Goal: Task Accomplishment & Management: Manage account settings

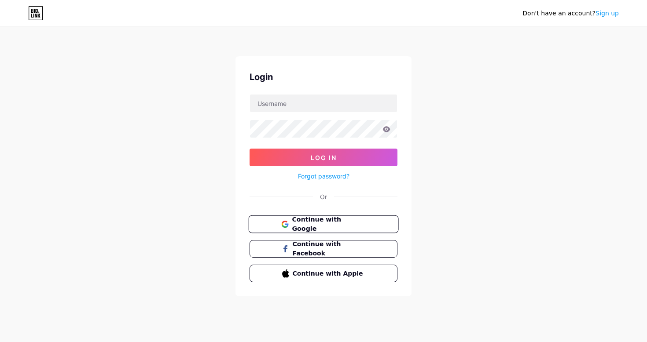
click at [314, 229] on button "Continue with Google" at bounding box center [323, 225] width 150 height 18
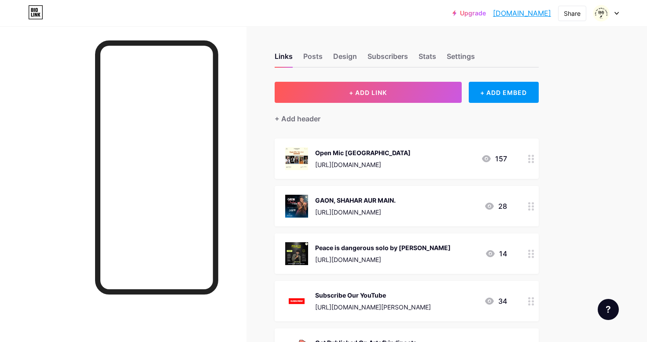
click at [532, 13] on link "[DOMAIN_NAME]" at bounding box center [522, 13] width 58 height 11
click at [530, 254] on icon at bounding box center [531, 254] width 6 height 8
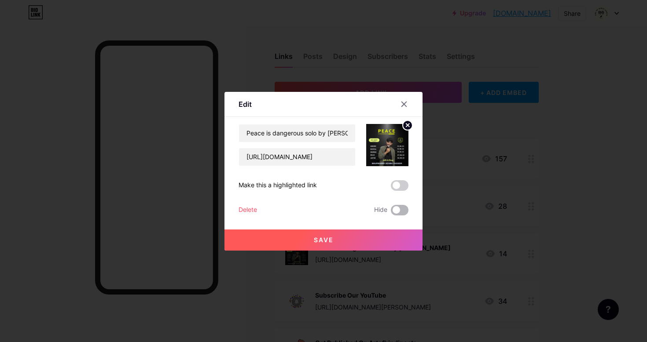
click at [398, 211] on span at bounding box center [400, 210] width 18 height 11
click at [391, 213] on input "checkbox" at bounding box center [391, 213] width 0 height 0
click at [341, 236] on button "Save" at bounding box center [323, 240] width 198 height 21
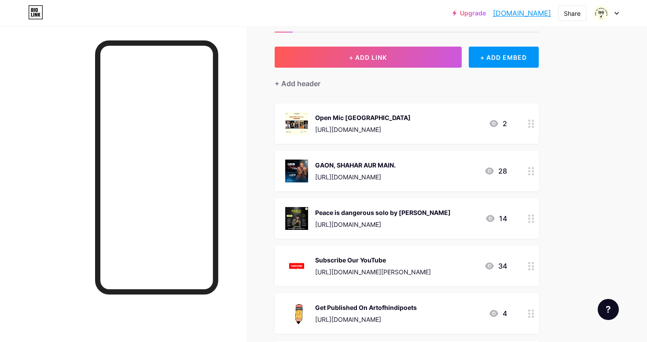
scroll to position [44, 0]
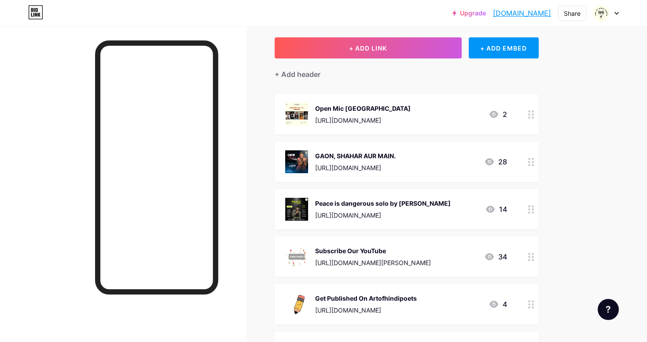
click at [526, 158] on div at bounding box center [531, 162] width 15 height 40
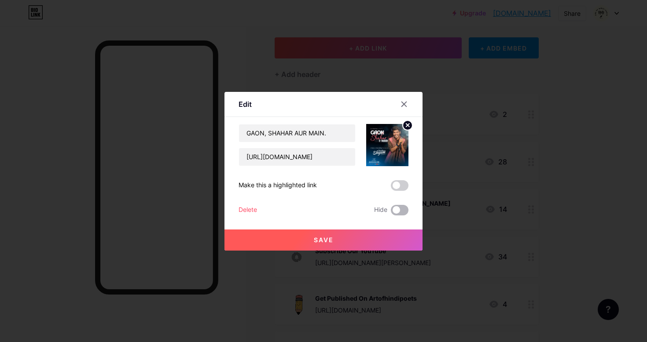
click at [397, 209] on span at bounding box center [400, 210] width 18 height 11
click at [391, 213] on input "checkbox" at bounding box center [391, 213] width 0 height 0
click at [336, 234] on button "Save" at bounding box center [323, 240] width 198 height 21
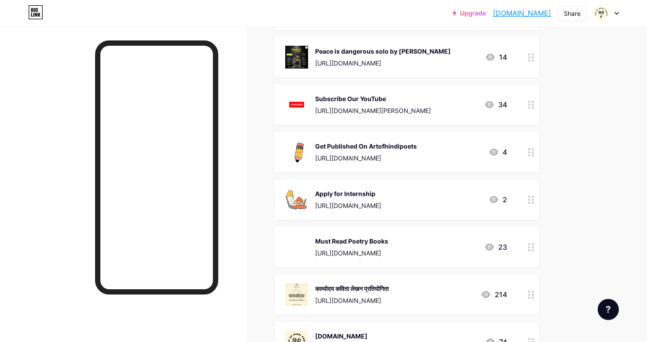
scroll to position [219, 0]
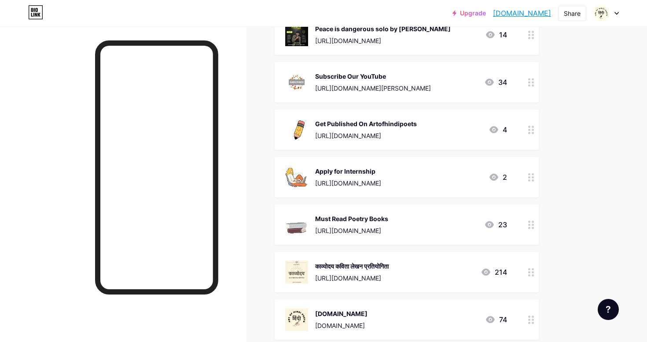
click at [531, 179] on icon at bounding box center [531, 177] width 6 height 8
click at [402, 208] on span at bounding box center [400, 210] width 18 height 11
click at [391, 213] on input "checkbox" at bounding box center [391, 213] width 0 height 0
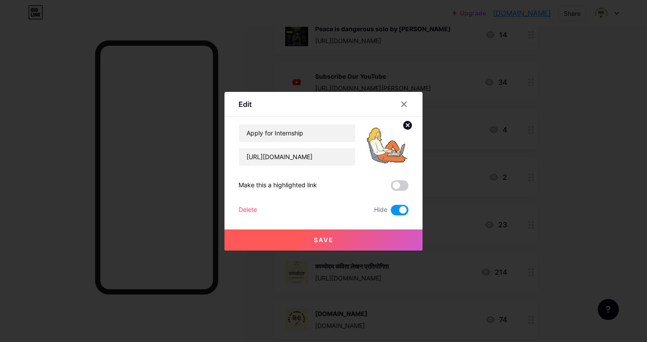
click at [348, 237] on button "Save" at bounding box center [323, 240] width 198 height 21
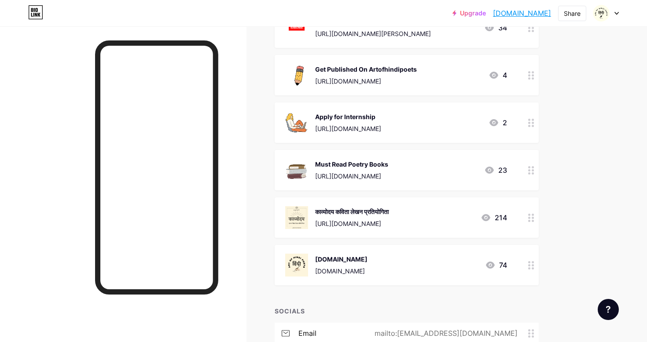
scroll to position [291, 0]
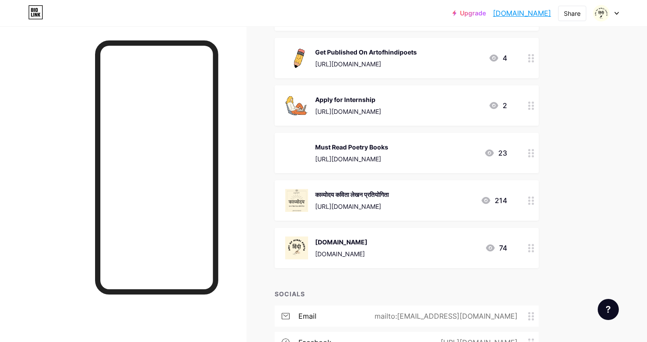
click at [530, 152] on icon at bounding box center [531, 153] width 6 height 8
click at [404, 103] on icon at bounding box center [404, 104] width 5 height 5
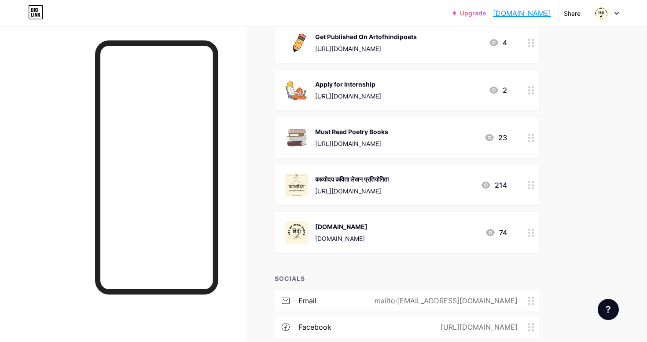
scroll to position [309, 0]
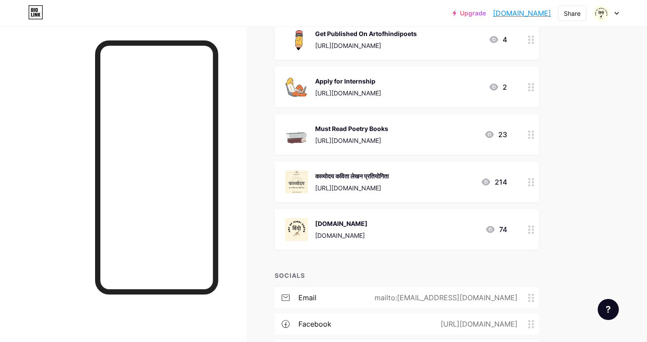
click at [535, 184] on div at bounding box center [531, 182] width 15 height 40
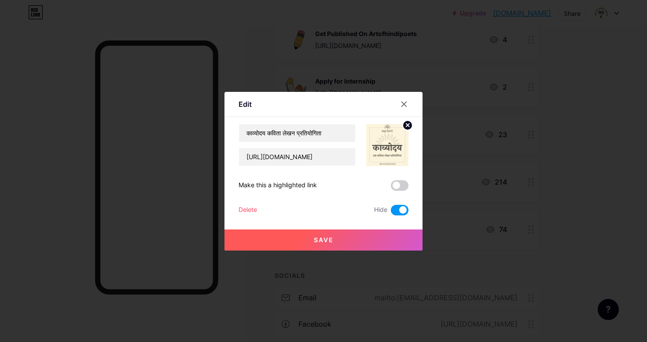
click at [358, 240] on button "Save" at bounding box center [323, 240] width 198 height 21
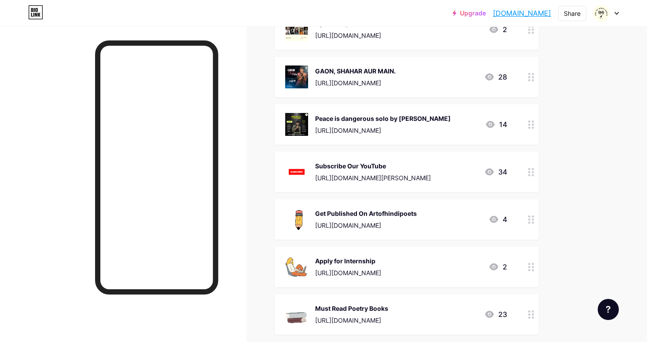
scroll to position [119, 0]
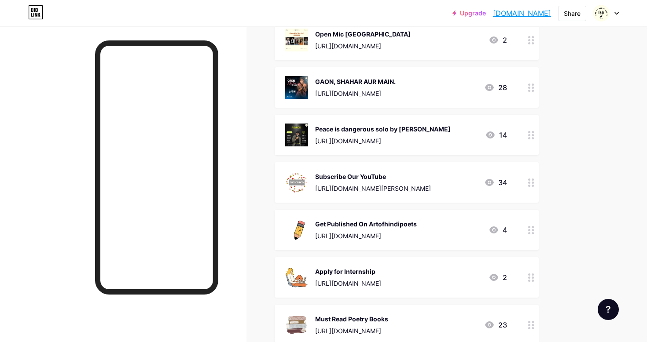
click at [530, 229] on icon at bounding box center [531, 230] width 6 height 8
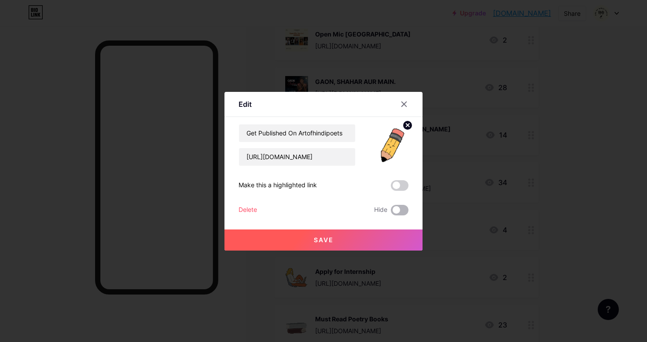
click at [404, 210] on span at bounding box center [400, 210] width 18 height 11
click at [391, 213] on input "checkbox" at bounding box center [391, 213] width 0 height 0
click at [374, 241] on button "Save" at bounding box center [323, 240] width 198 height 21
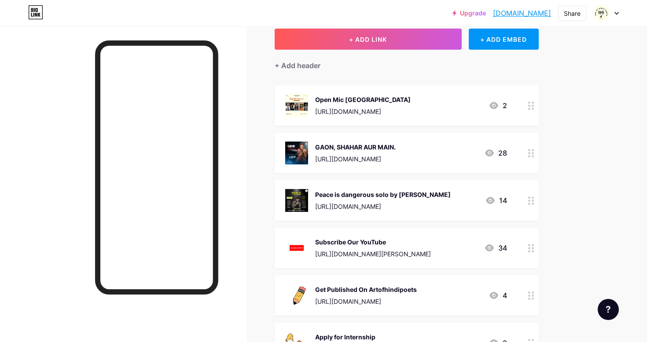
scroll to position [25, 0]
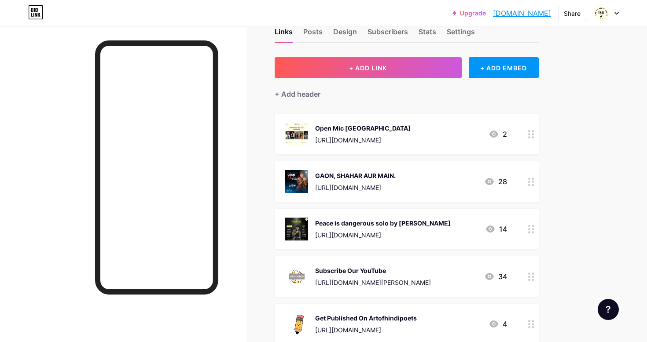
click at [533, 136] on circle at bounding box center [533, 137] width 2 height 2
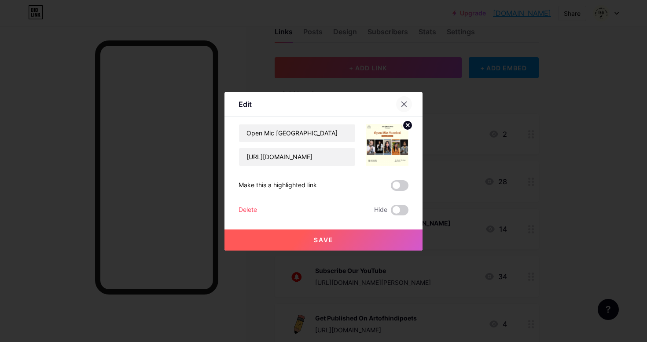
click at [404, 104] on icon at bounding box center [404, 104] width 5 height 5
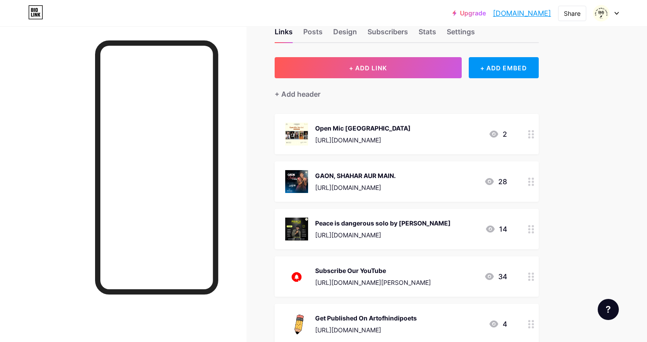
scroll to position [0, 0]
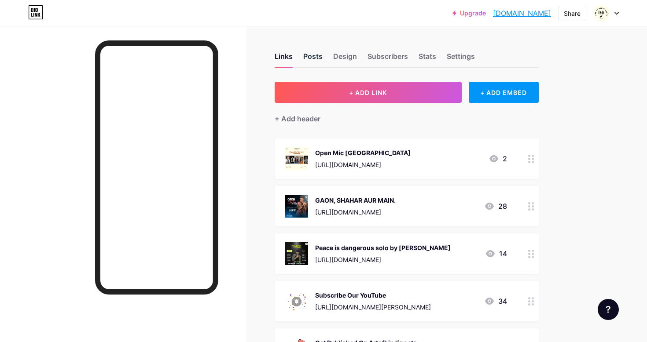
click at [317, 59] on div "Posts" at bounding box center [312, 59] width 19 height 16
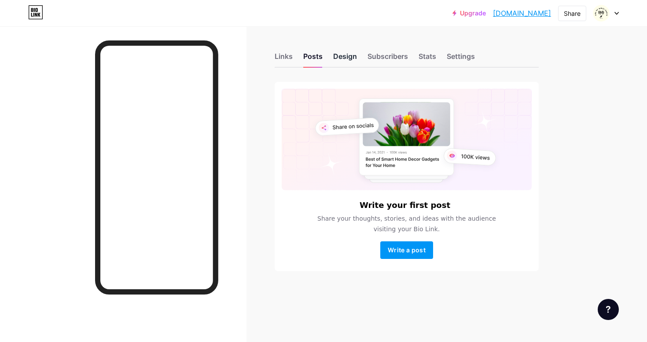
click at [342, 55] on div "Design" at bounding box center [345, 59] width 24 height 16
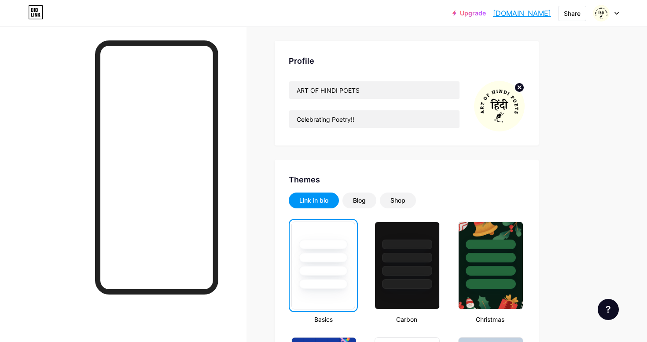
scroll to position [102, 0]
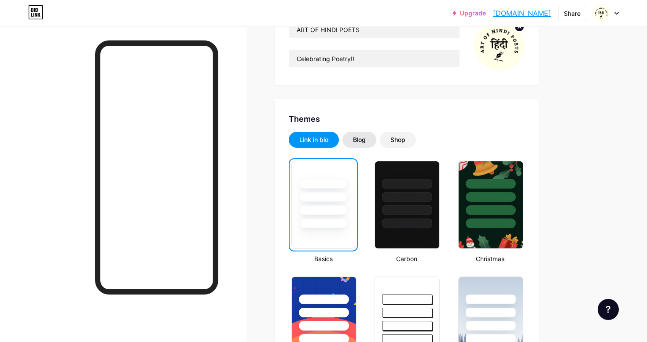
click at [359, 137] on div "Blog" at bounding box center [359, 140] width 13 height 9
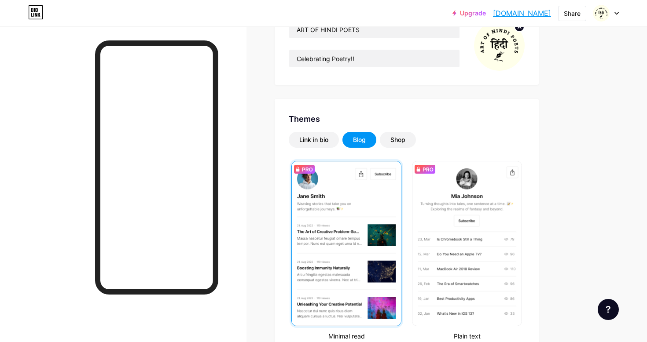
scroll to position [114, 0]
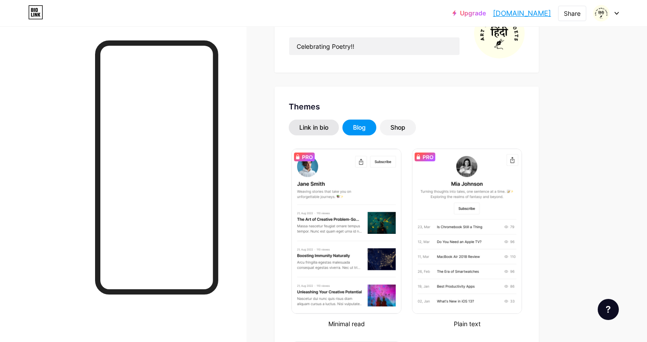
click at [309, 128] on div "Link in bio" at bounding box center [313, 127] width 29 height 9
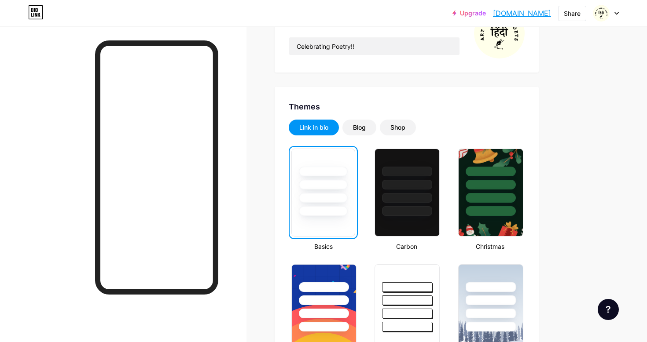
click at [339, 184] on div at bounding box center [323, 185] width 49 height 10
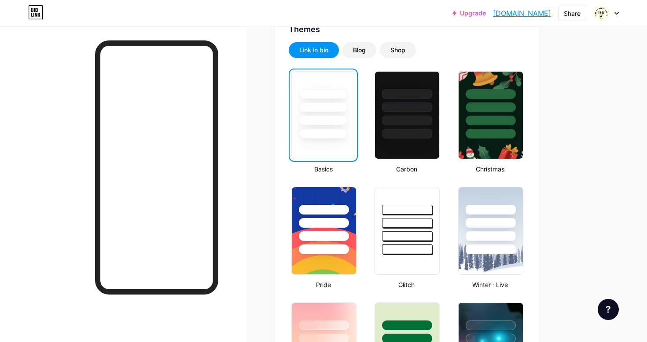
scroll to position [199, 0]
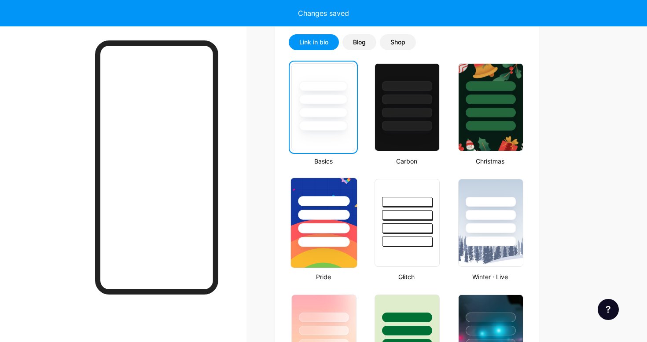
click at [315, 178] on div at bounding box center [323, 223] width 67 height 91
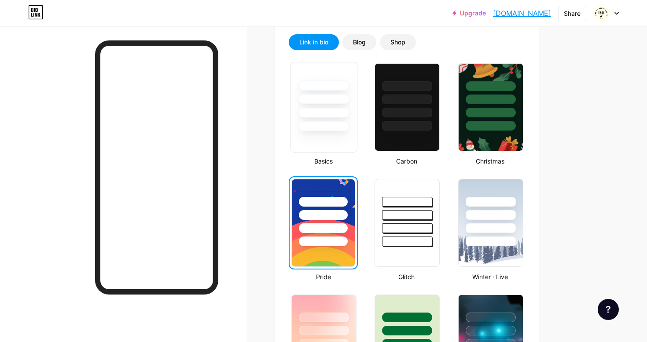
click at [323, 91] on div at bounding box center [324, 97] width 66 height 69
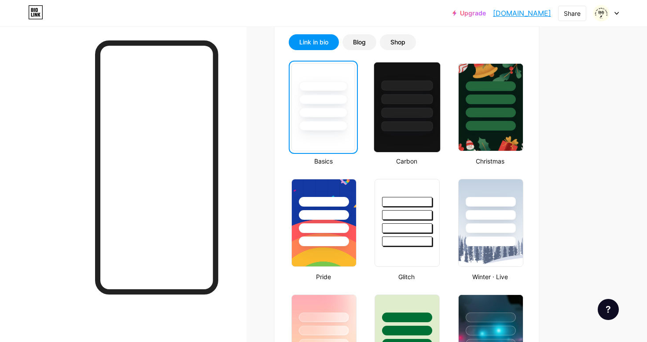
click at [373, 126] on div at bounding box center [407, 107] width 73 height 96
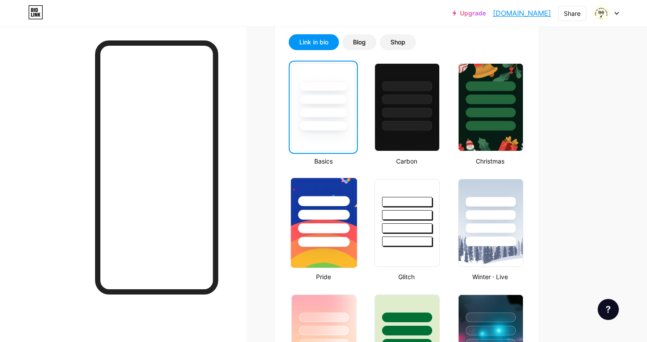
click at [357, 199] on div at bounding box center [323, 223] width 67 height 91
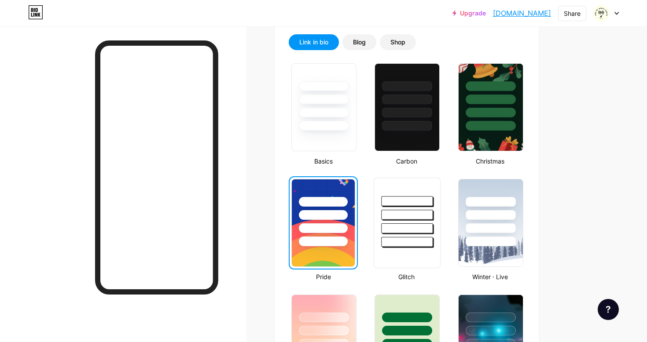
click at [410, 234] on div at bounding box center [407, 212] width 66 height 69
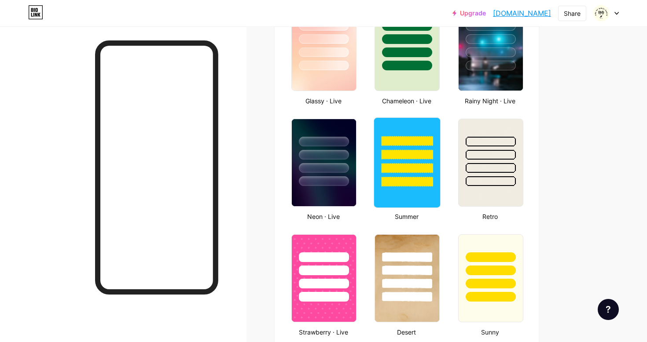
scroll to position [493, 0]
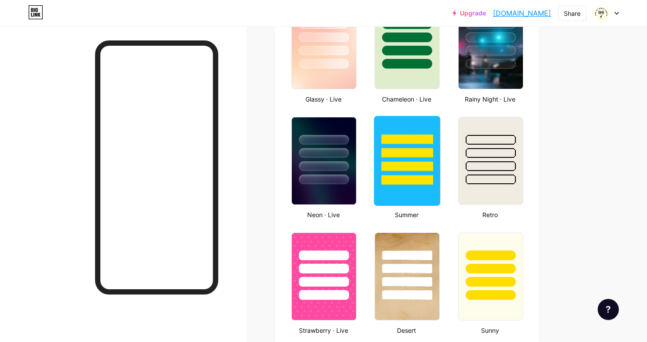
click at [414, 184] on div at bounding box center [407, 180] width 51 height 10
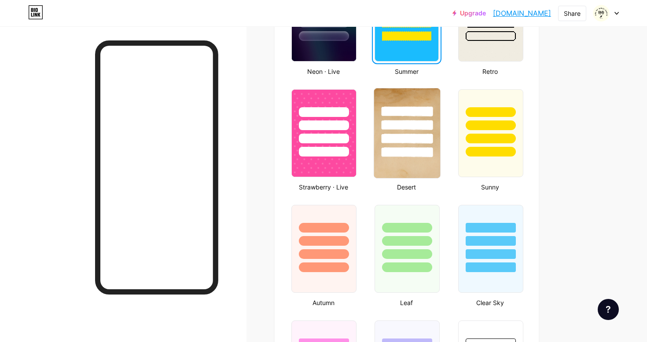
scroll to position [645, 0]
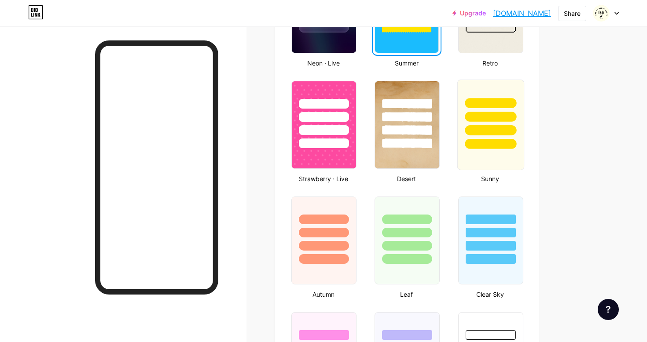
click at [474, 158] on div at bounding box center [490, 125] width 67 height 91
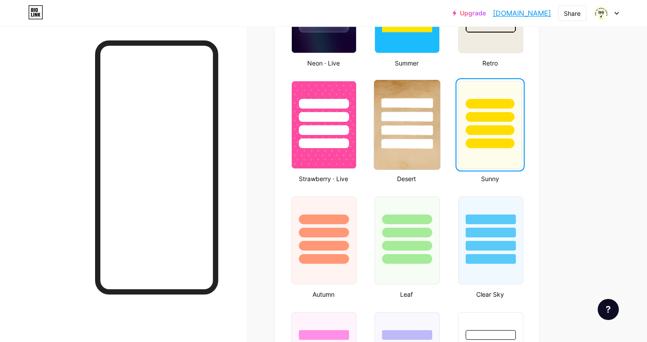
click at [432, 136] on div at bounding box center [407, 114] width 66 height 69
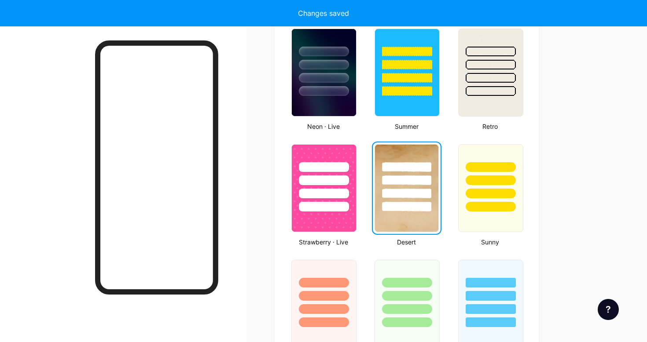
scroll to position [579, 0]
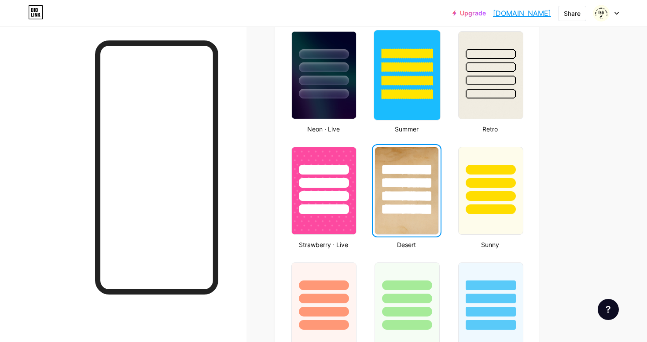
click at [415, 95] on div at bounding box center [407, 94] width 51 height 10
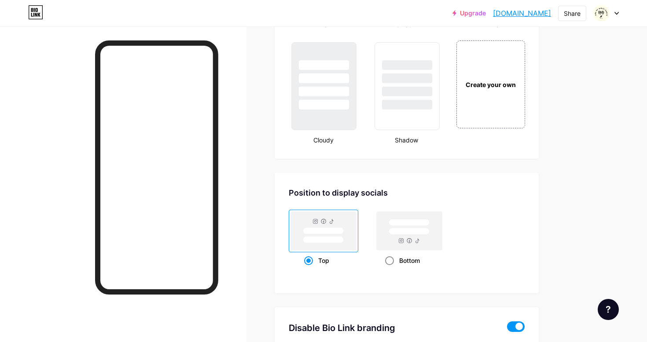
scroll to position [1012, 0]
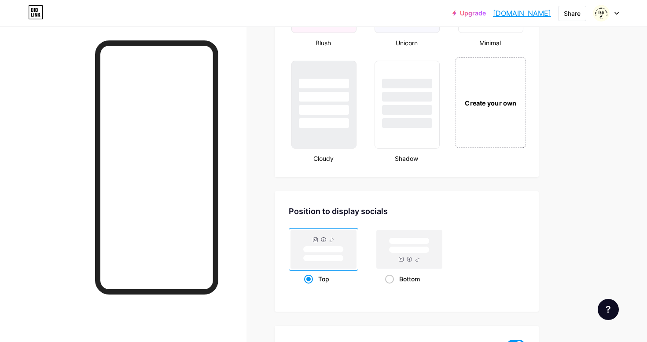
click at [480, 99] on div "Create your own" at bounding box center [490, 103] width 66 height 10
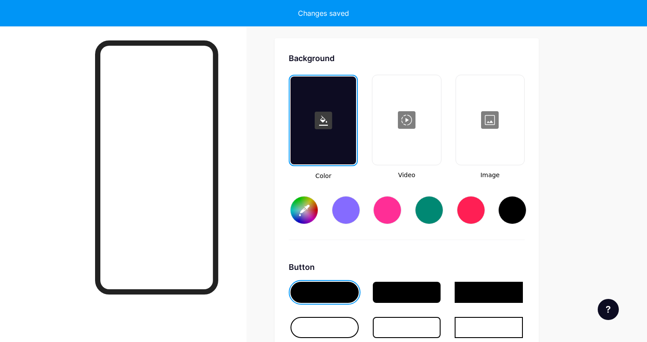
scroll to position [1169, 0]
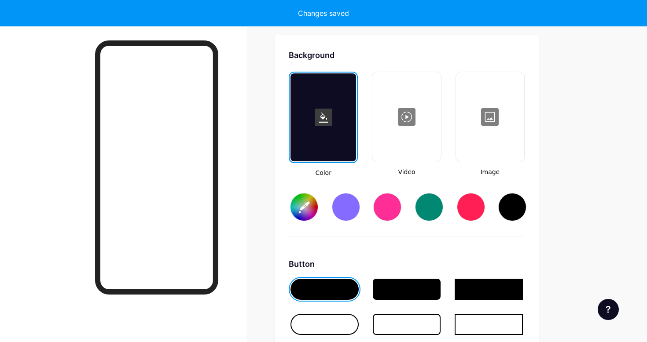
type input "#ffffff"
type input "#000000"
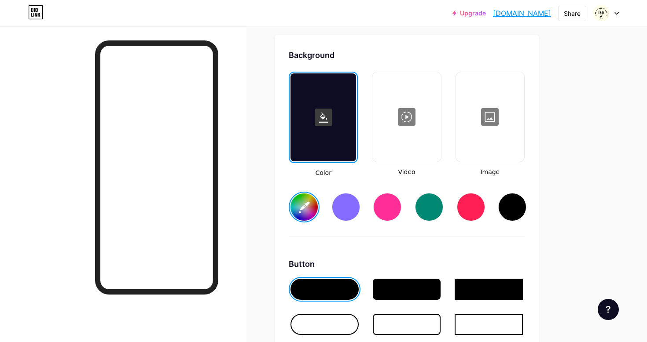
click at [308, 202] on input "#ffffff" at bounding box center [303, 207] width 27 height 27
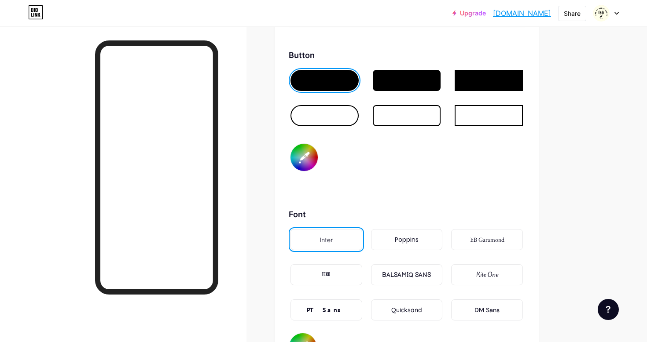
scroll to position [1335, 0]
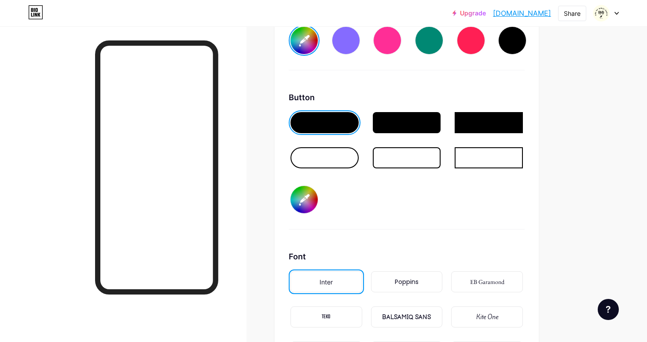
click at [307, 198] on input "#000000" at bounding box center [303, 199] width 27 height 27
click at [313, 206] on input "#000000" at bounding box center [303, 199] width 27 height 27
type input "#ffffff"
type input "#00000f"
type input "#ffffff"
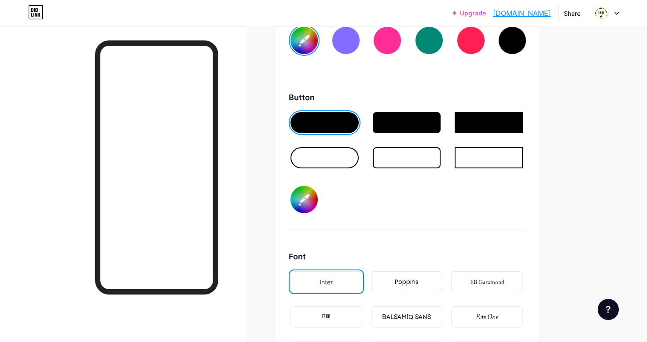
type input "#0000fa"
type input "#ffffff"
type input "#000faa"
type input "#ffffff"
type input "#00faaa"
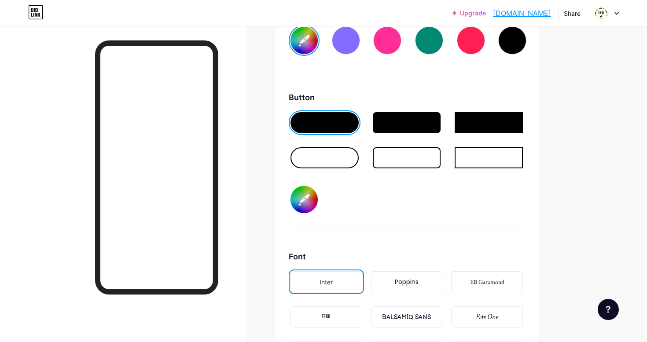
type input "#ffffff"
type input "#000faa"
type input "#ffffff"
type input "#0000fa"
click at [299, 209] on input "#0000fa" at bounding box center [303, 199] width 27 height 27
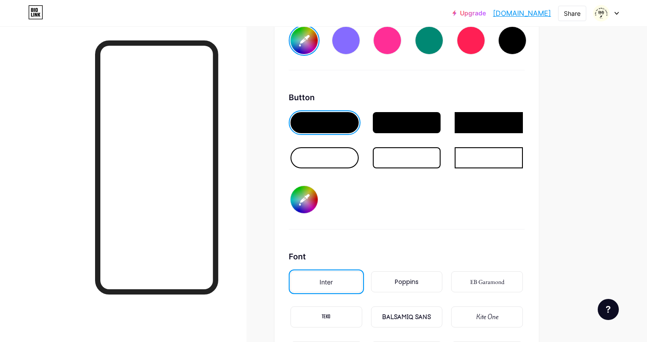
type input "#ffffff"
type input "#00000f"
type input "#ffffff"
type input "#000000"
type input "#ffffff"
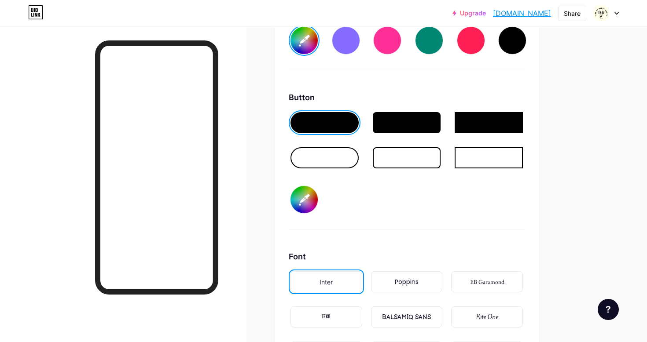
type input "#00000f"
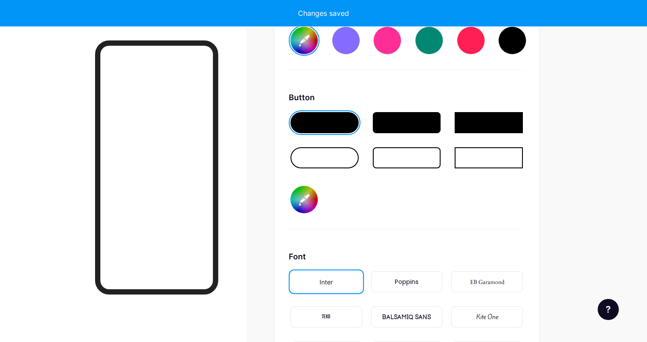
type input "#ffffff"
type input "#0000ff"
type input "#ffffff"
type input "#000fff"
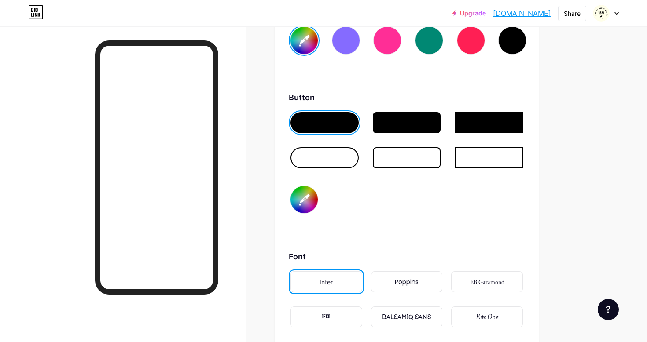
type input "#ffffff"
type input "#00ffff"
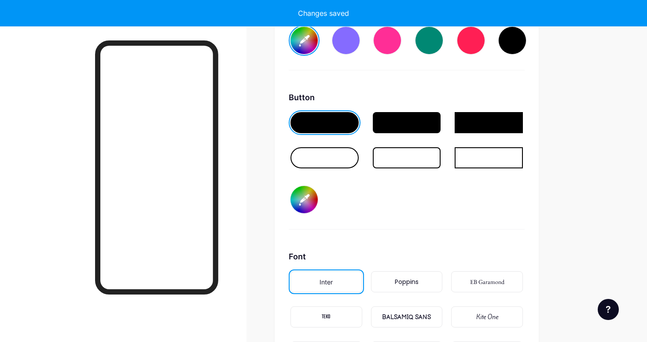
type input "#ffffff"
type input "#0ffffe"
type input "#ffffff"
type input "#ffffea"
type input "#ffffff"
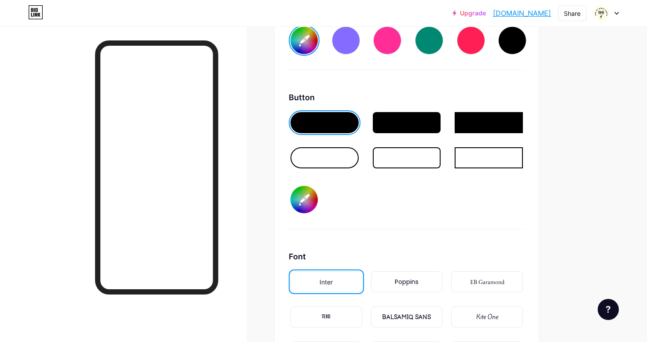
type input "#ffffea"
click at [507, 206] on div "Button #ffffea" at bounding box center [407, 161] width 236 height 138
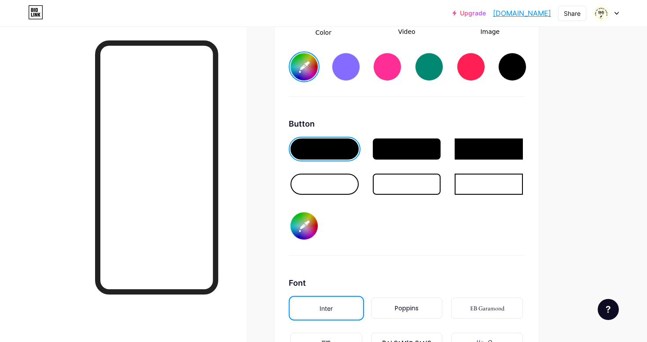
scroll to position [1298, 0]
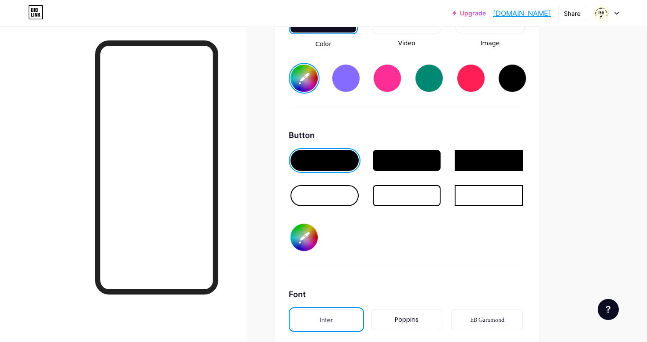
click at [393, 165] on div at bounding box center [407, 160] width 68 height 21
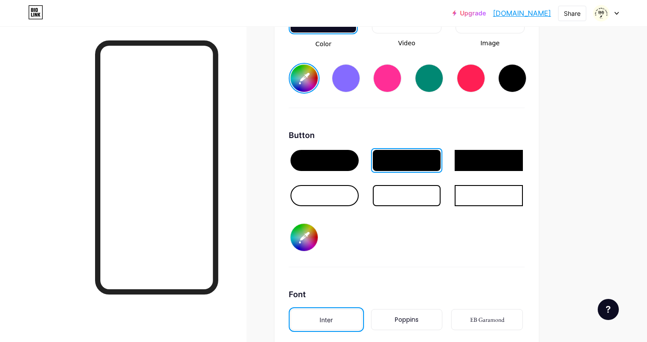
click at [320, 192] on div at bounding box center [324, 195] width 68 height 21
click at [410, 195] on div at bounding box center [407, 195] width 68 height 21
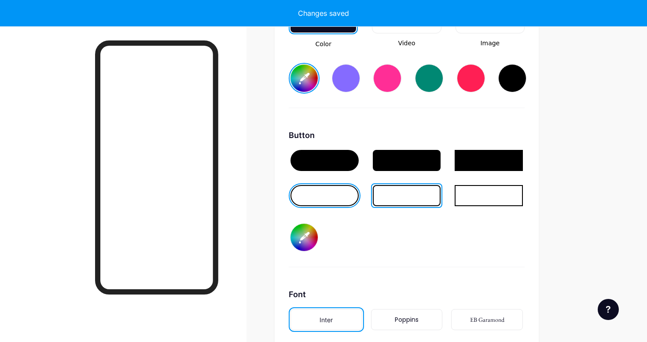
click at [485, 198] on div at bounding box center [489, 195] width 68 height 21
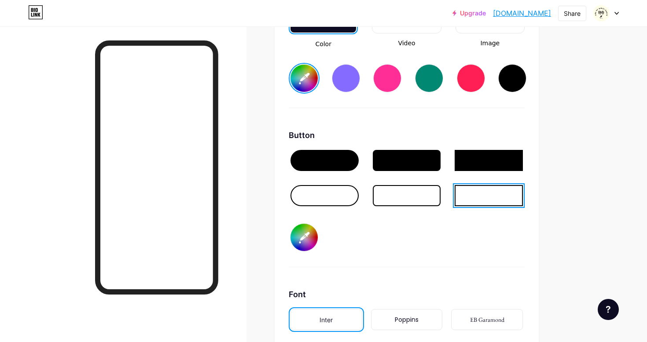
click at [434, 158] on div at bounding box center [407, 160] width 68 height 21
click at [345, 158] on div at bounding box center [324, 160] width 68 height 21
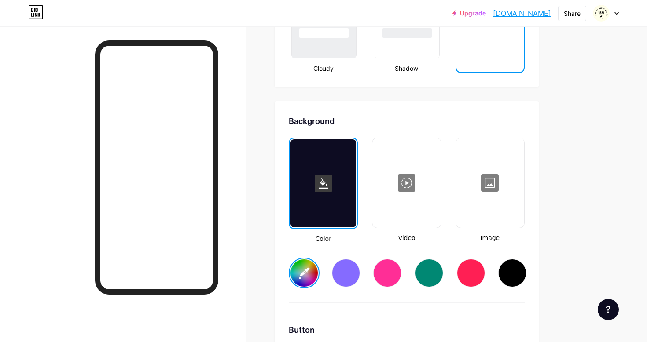
scroll to position [1105, 0]
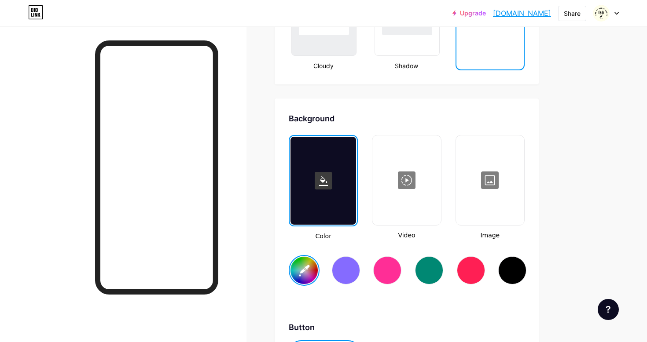
click at [306, 265] on input "#ffffff" at bounding box center [303, 270] width 27 height 27
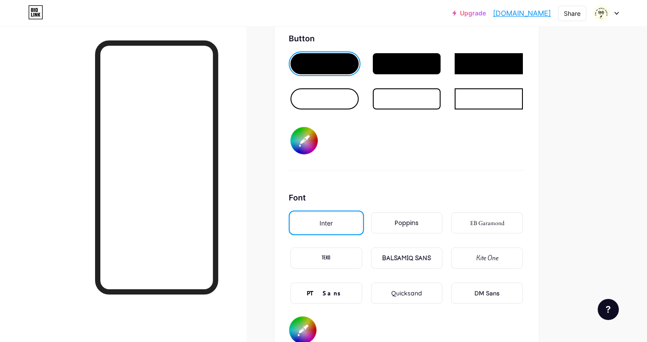
scroll to position [1348, 0]
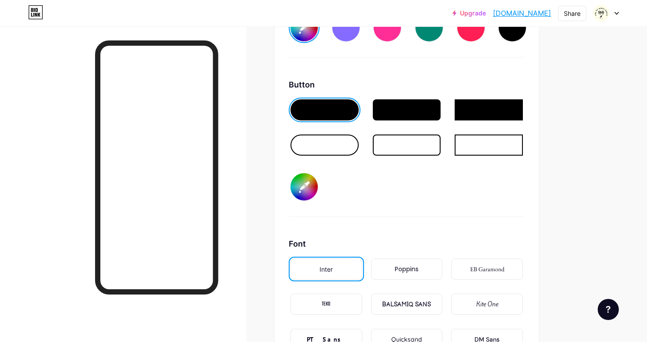
click at [412, 150] on div at bounding box center [407, 145] width 68 height 21
click at [419, 111] on div at bounding box center [407, 109] width 68 height 21
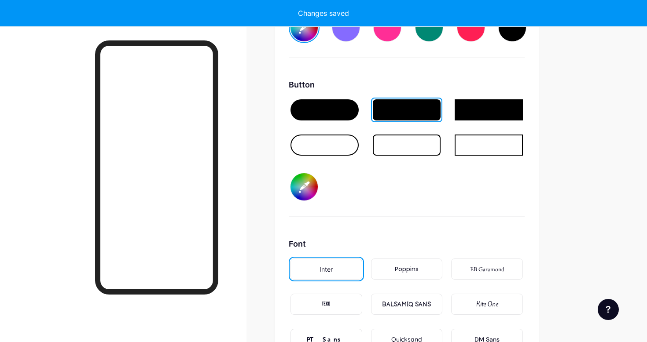
type input "#ffffff"
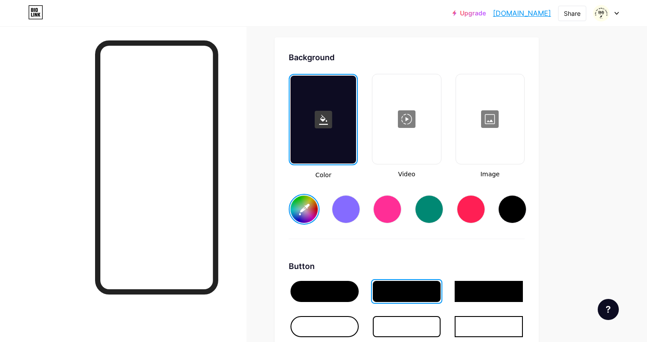
scroll to position [1160, 0]
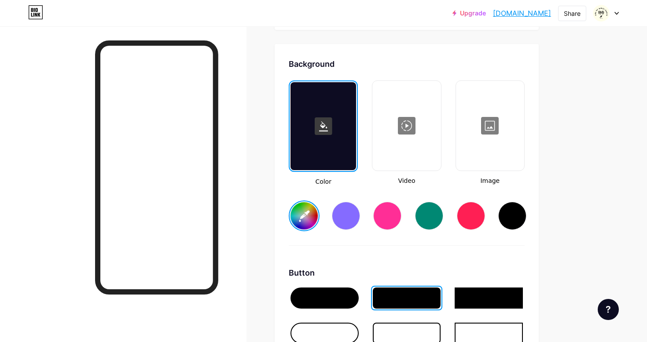
click at [400, 157] on div at bounding box center [406, 126] width 66 height 88
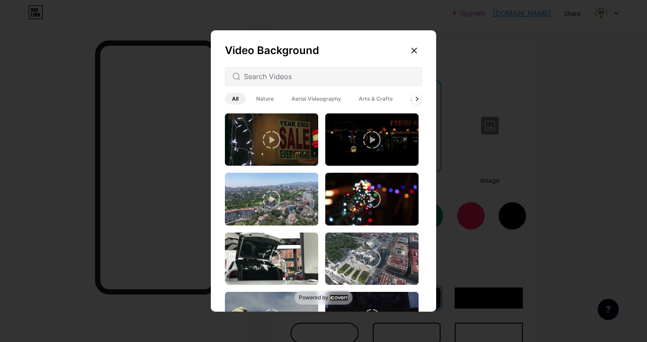
click at [274, 106] on div "All Nature Aerial Videography Arts & Crafts Architecture Backgrounds Animated" at bounding box center [323, 98] width 197 height 15
click at [266, 100] on span "Nature" at bounding box center [265, 99] width 32 height 12
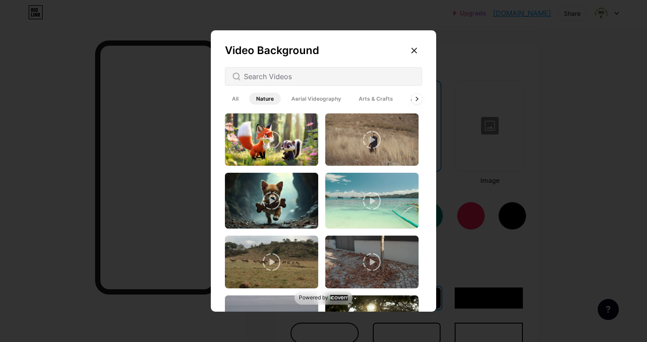
click at [364, 96] on span "Arts & Crafts" at bounding box center [376, 99] width 48 height 12
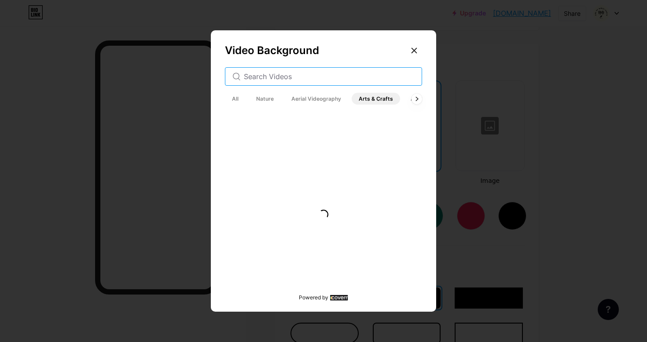
click at [298, 81] on input "text" at bounding box center [329, 76] width 171 height 11
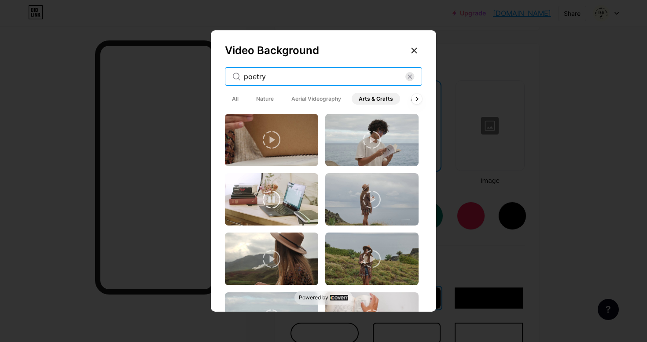
scroll to position [0, 0]
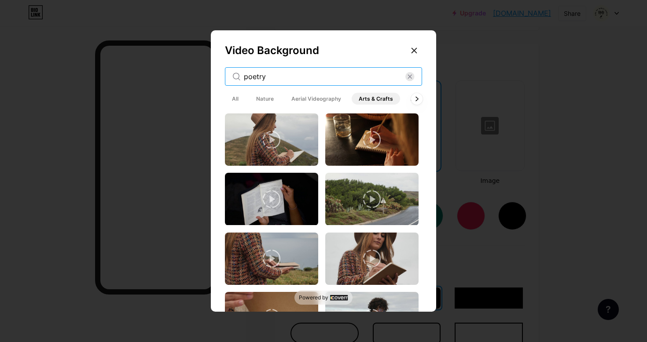
type input "poetry"
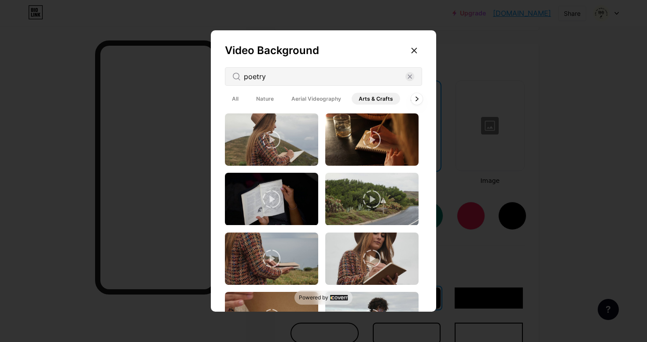
click at [415, 100] on icon at bounding box center [416, 99] width 2 height 4
click at [410, 51] on div at bounding box center [414, 51] width 16 height 16
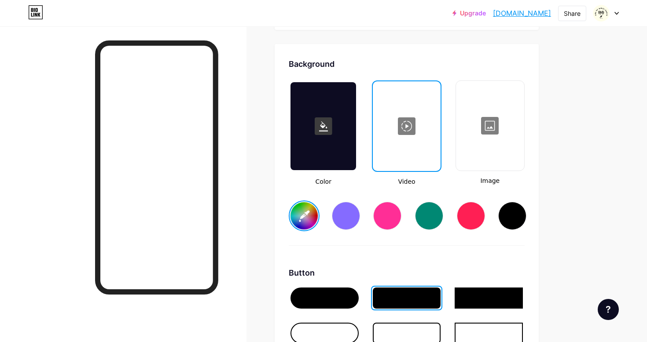
click at [489, 154] on div at bounding box center [490, 126] width 66 height 88
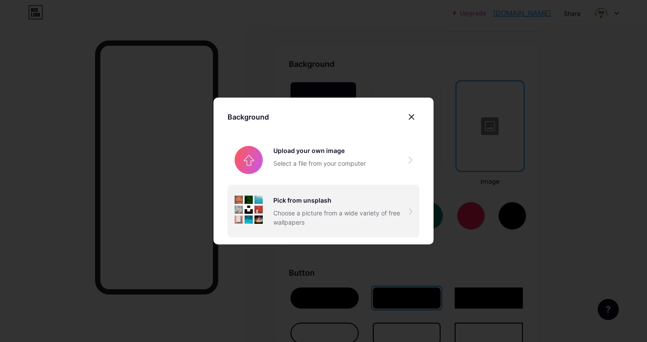
click at [313, 206] on div "Pick from unsplash Choose a picture from a wide variety of free wallpapers" at bounding box center [341, 211] width 136 height 31
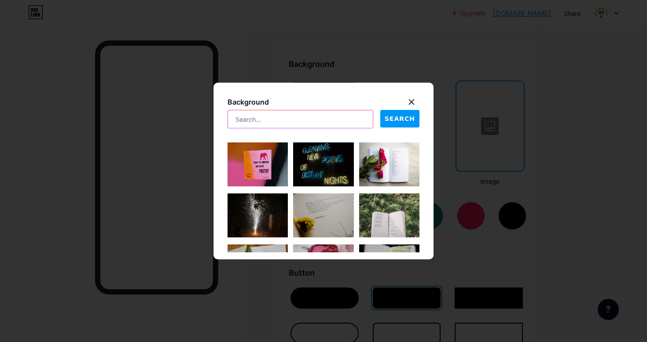
click at [310, 122] on input "text" at bounding box center [300, 119] width 145 height 18
type input "poetry"
click at [409, 125] on button "SEARCH" at bounding box center [399, 119] width 39 height 18
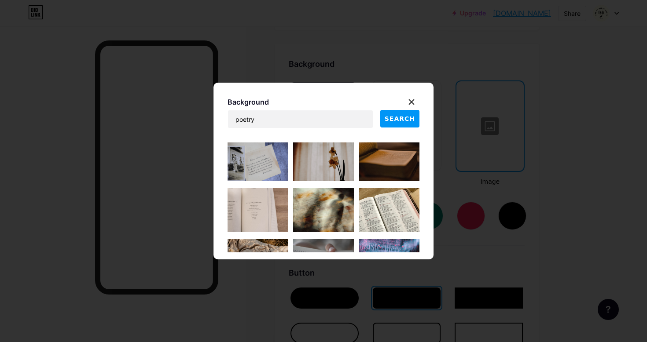
scroll to position [723, 0]
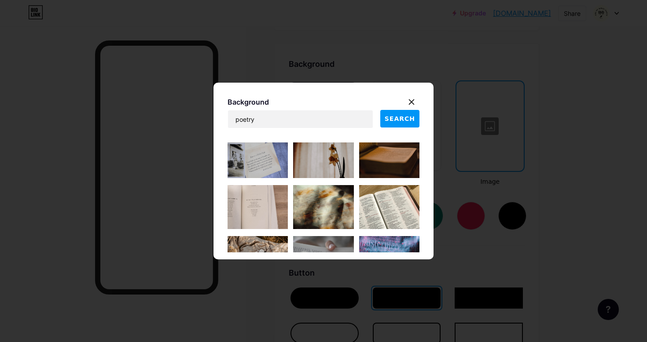
click at [326, 167] on img at bounding box center [323, 156] width 60 height 44
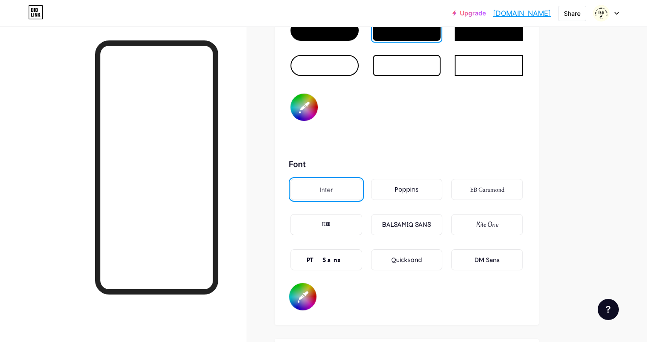
scroll to position [1401, 0]
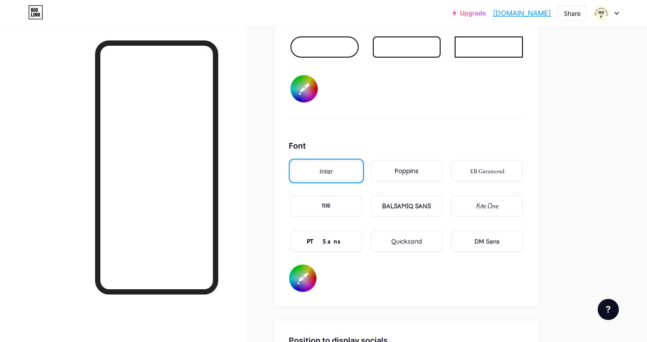
click at [415, 170] on div "Poppins" at bounding box center [407, 171] width 24 height 9
click at [477, 171] on div "EB Garamond" at bounding box center [487, 171] width 34 height 9
click at [335, 210] on div "TEKO" at bounding box center [326, 206] width 72 height 21
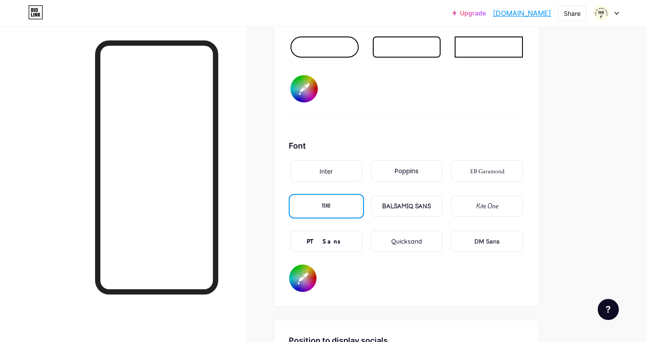
click at [403, 210] on div "BALSAMIQ SANS" at bounding box center [406, 206] width 49 height 9
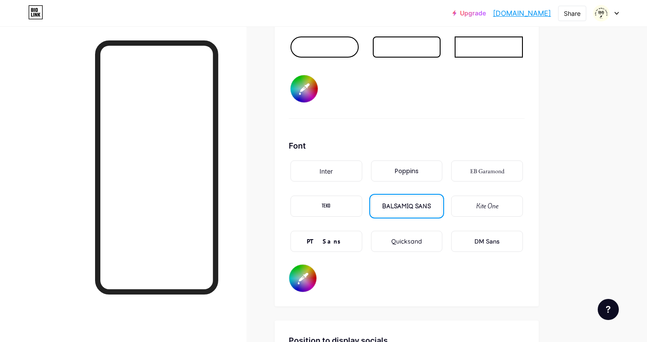
click at [479, 202] on div "Kite One" at bounding box center [487, 206] width 22 height 9
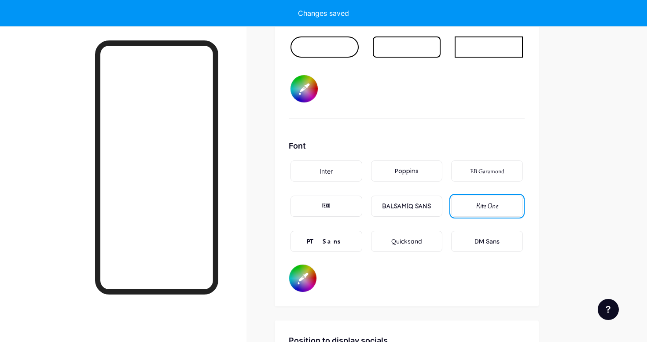
click at [331, 246] on div "PT Sans" at bounding box center [326, 241] width 39 height 9
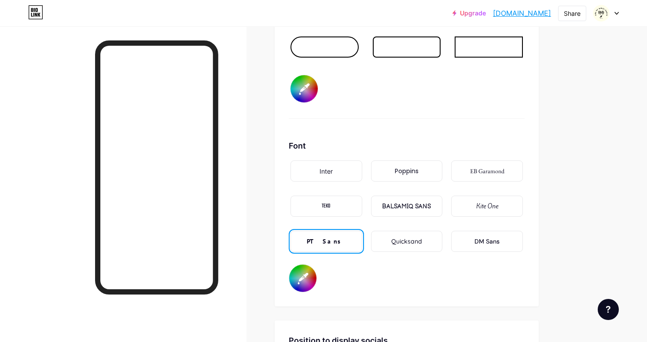
click at [394, 243] on div "Quicksand" at bounding box center [406, 241] width 31 height 9
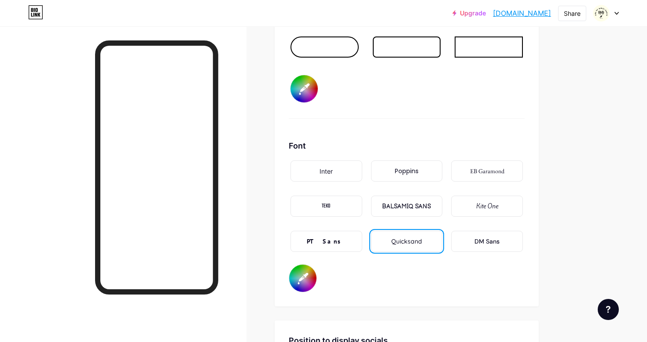
click at [478, 241] on div "DM Sans" at bounding box center [486, 241] width 25 height 9
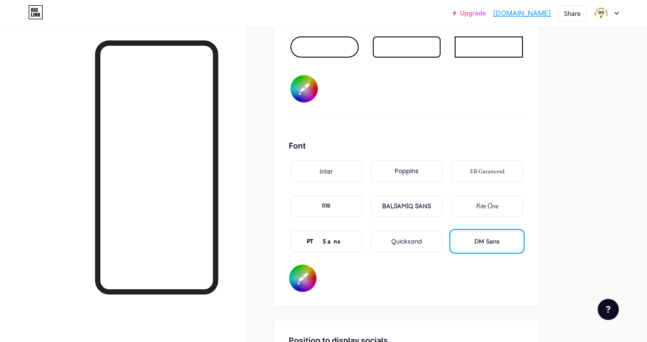
click at [330, 203] on div "TEKO" at bounding box center [326, 206] width 9 height 9
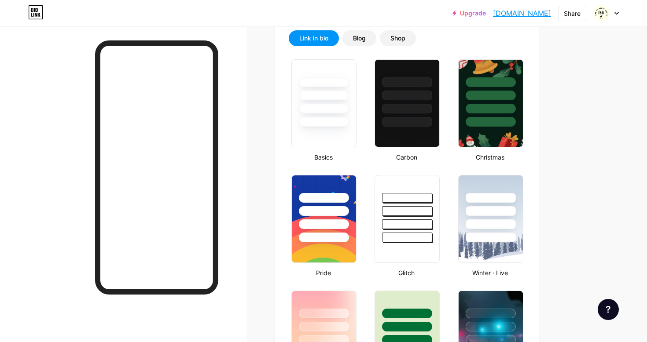
scroll to position [0, 0]
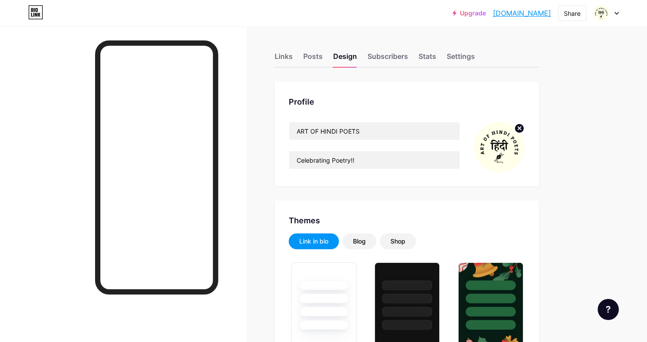
click at [495, 138] on img at bounding box center [499, 147] width 51 height 51
click at [519, 129] on circle at bounding box center [520, 129] width 10 height 10
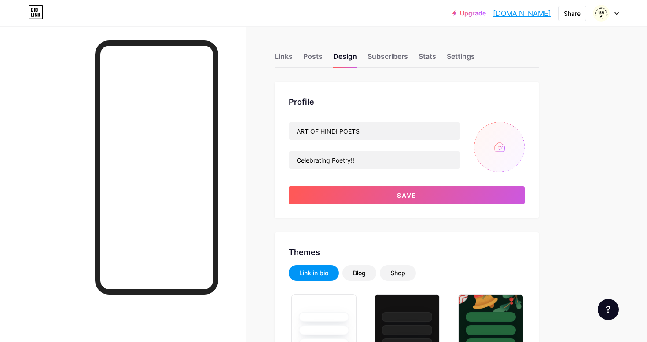
click at [503, 146] on input "file" at bounding box center [499, 147] width 51 height 51
type input "C:\fakepath\logo-to-be-printed.png"
click at [504, 151] on img at bounding box center [499, 147] width 51 height 51
click at [519, 130] on circle at bounding box center [520, 129] width 10 height 10
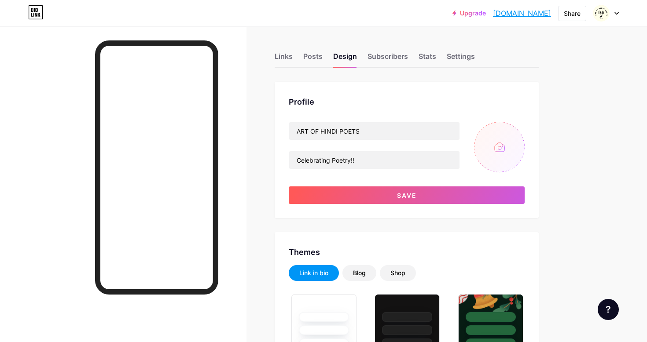
click at [499, 149] on input "file" at bounding box center [499, 147] width 51 height 51
type input "C:\fakepath\Logo circle.jpg"
click at [469, 92] on div "Profile ART OF [DEMOGRAPHIC_DATA] POETS Celebrating Poetry!! Save" at bounding box center [407, 150] width 264 height 136
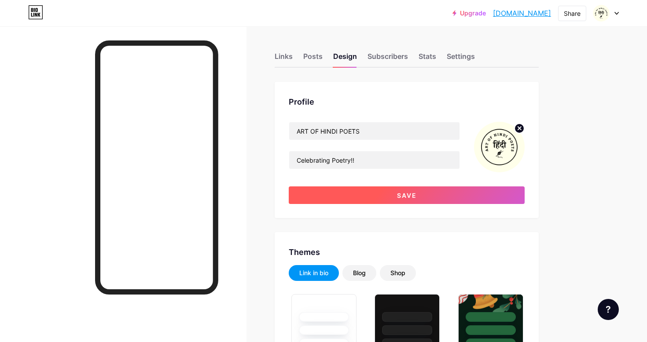
click at [376, 196] on button "Save" at bounding box center [407, 196] width 236 height 18
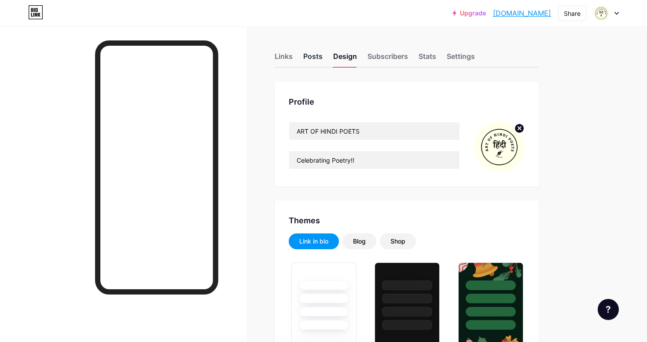
click at [313, 54] on div "Posts" at bounding box center [312, 59] width 19 height 16
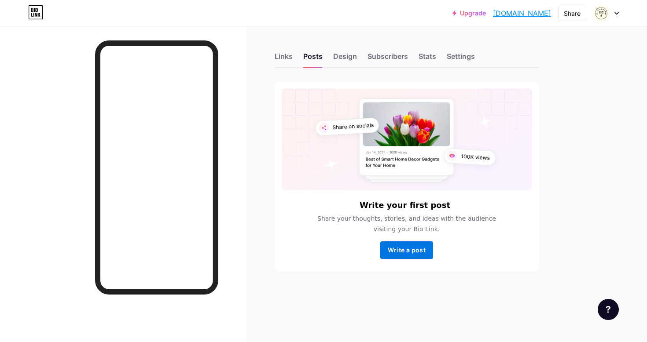
click at [394, 250] on span "Write a post" at bounding box center [407, 249] width 38 height 7
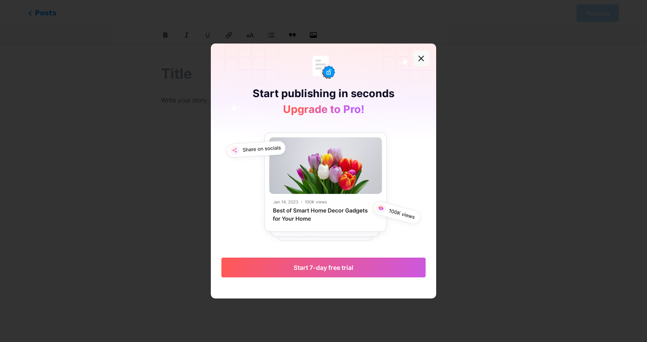
click at [421, 59] on icon at bounding box center [421, 58] width 7 height 7
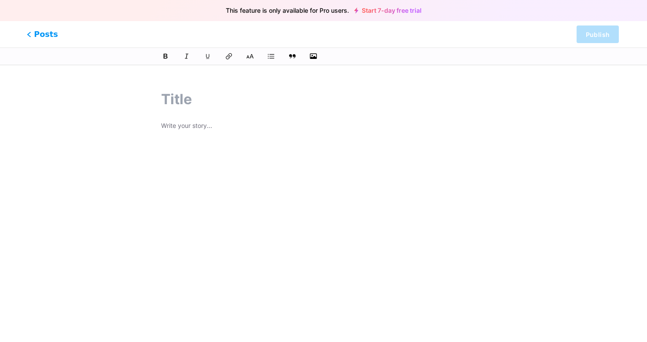
click at [36, 33] on span "Posts" at bounding box center [42, 34] width 31 height 11
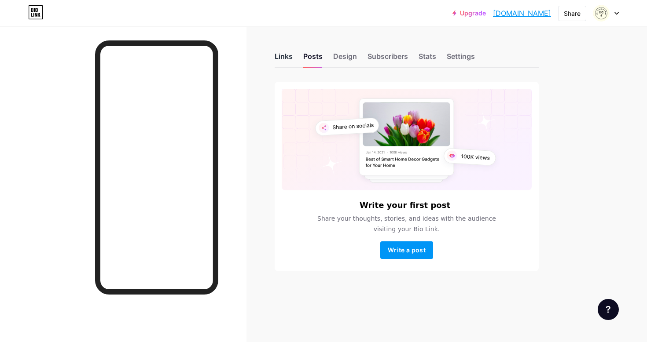
click at [286, 60] on div "Links" at bounding box center [284, 59] width 18 height 16
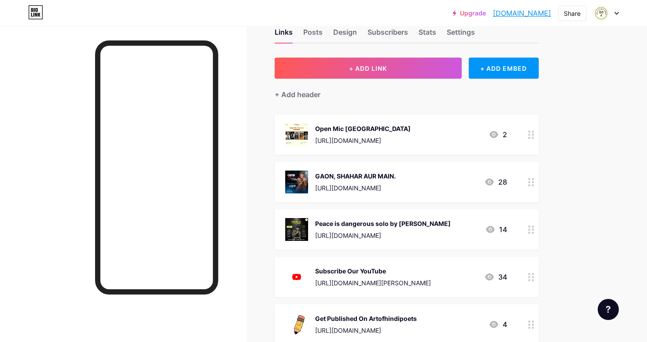
scroll to position [29, 0]
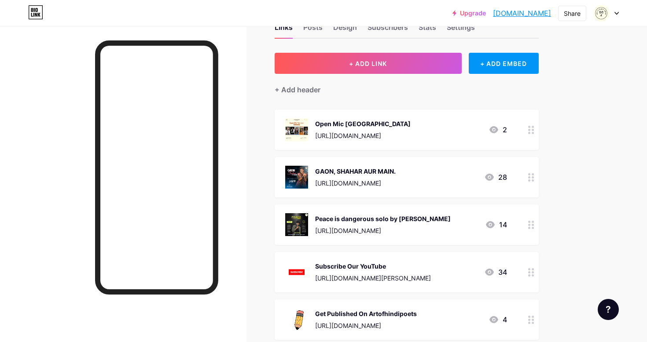
click at [411, 125] on div "Open Mic [GEOGRAPHIC_DATA]" at bounding box center [363, 123] width 96 height 9
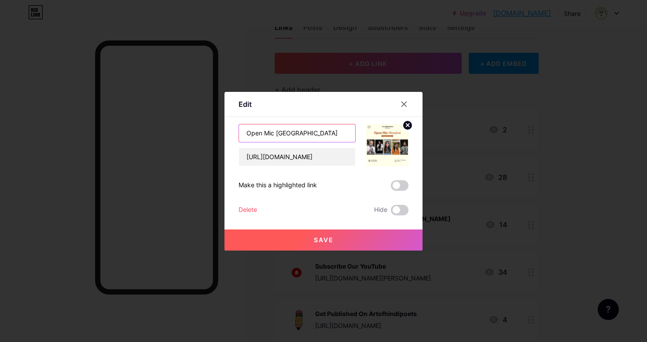
click at [307, 137] on input "Open Mic [GEOGRAPHIC_DATA]" at bounding box center [297, 134] width 116 height 18
type input "Poetry Open Mic - [DATE]"
click at [346, 110] on div "Edit" at bounding box center [323, 106] width 198 height 21
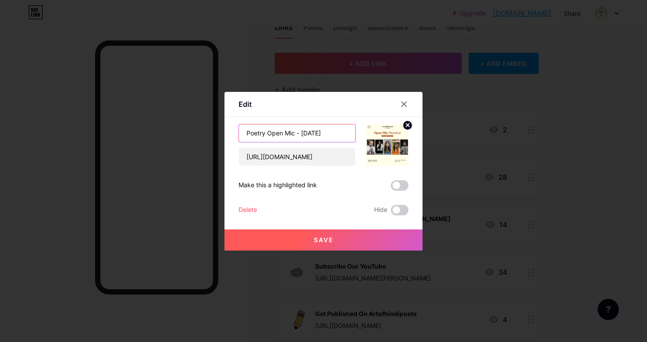
click at [326, 128] on input "Poetry Open Mic - [DATE]" at bounding box center [297, 134] width 116 height 18
click at [326, 133] on input "Poetry Open Mic - [DATE]" at bounding box center [297, 134] width 116 height 18
click at [331, 129] on input "Poetry Open Mic - [DATE]" at bounding box center [297, 134] width 116 height 18
click at [341, 243] on button "Save" at bounding box center [323, 240] width 198 height 21
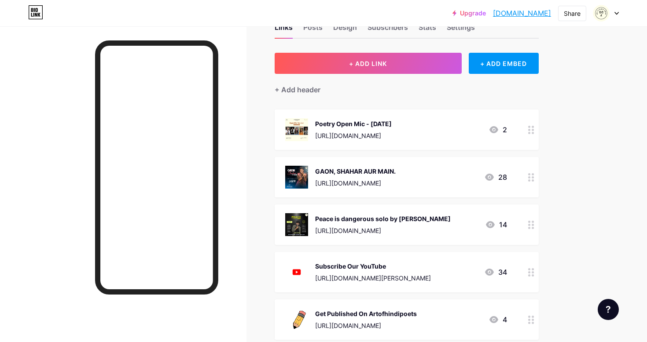
click at [81, 266] on div at bounding box center [123, 197] width 246 height 342
